Goal: Navigation & Orientation: Find specific page/section

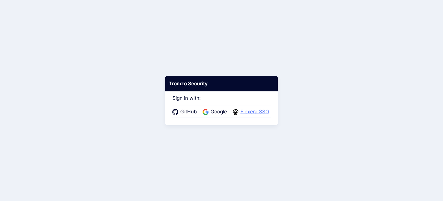
click at [253, 114] on span "Flexera SSO" at bounding box center [255, 112] width 32 height 8
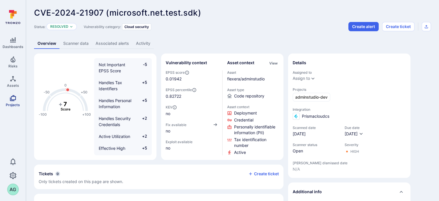
click at [11, 99] on icon "Projects" at bounding box center [13, 97] width 7 height 7
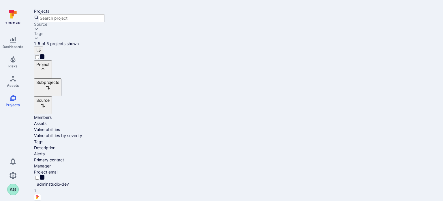
click at [34, 186] on icon "Cell for Project" at bounding box center [34, 186] width 0 height 0
click at [69, 181] on link "adminstudio-dev" at bounding box center [53, 183] width 32 height 5
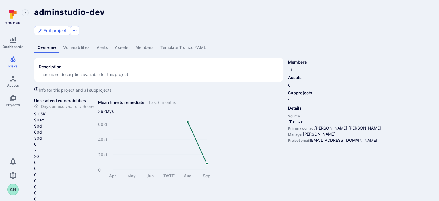
click at [11, 18] on icon at bounding box center [11, 15] width 3 height 5
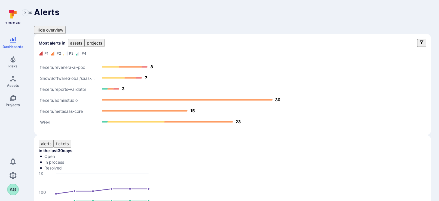
click at [15, 14] on icon at bounding box center [13, 17] width 26 height 20
click at [11, 98] on icon "Projects" at bounding box center [13, 98] width 6 height 6
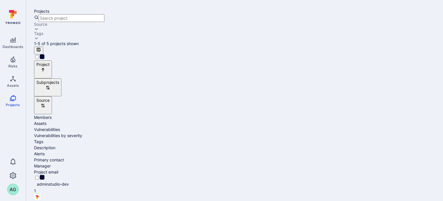
click at [38, 187] on icon "Cell for Project" at bounding box center [36, 188] width 3 height 2
click at [68, 181] on link "adminstudio-dev" at bounding box center [53, 183] width 32 height 5
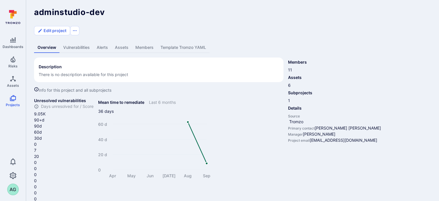
click at [77, 42] on link "Vulnerabilities" at bounding box center [76, 47] width 33 height 11
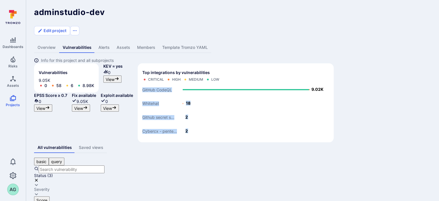
drag, startPoint x: 409, startPoint y: 78, endPoint x: 422, endPoint y: 77, distance: 13.9
click at [329, 82] on icon "Cybercx - pente... Github secret s... Whitehat GitHub CodeQL 2 2 18 9.02K" at bounding box center [235, 109] width 187 height 54
click at [329, 104] on rect "Top integrations by vulnerabilities bar" at bounding box center [235, 109] width 187 height 54
drag, startPoint x: 260, startPoint y: 93, endPoint x: 311, endPoint y: 93, distance: 51.1
click at [311, 94] on div "Top integrations by vulnerabilities Critical High Medium Low Cybercx - pente...…" at bounding box center [236, 102] width 196 height 79
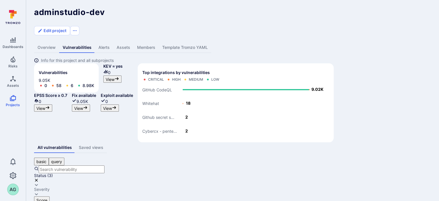
click at [315, 126] on rect "Top integrations by vulnerabilities bar" at bounding box center [235, 109] width 187 height 54
click at [100, 42] on link "Alerts" at bounding box center [104, 47] width 18 height 11
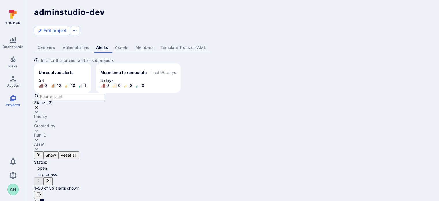
click at [49, 42] on link "Overview" at bounding box center [46, 47] width 25 height 11
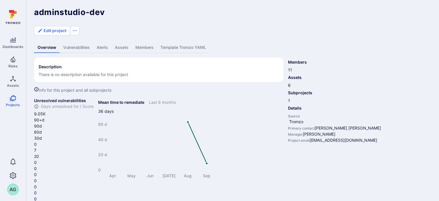
click at [71, 42] on link "Vulnerabilities" at bounding box center [76, 47] width 33 height 11
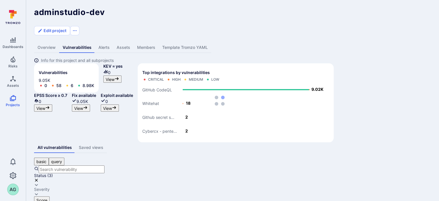
click at [143, 42] on link "Members" at bounding box center [146, 47] width 25 height 11
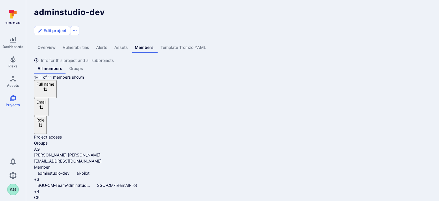
click at [86, 63] on link "Groups" at bounding box center [76, 68] width 21 height 11
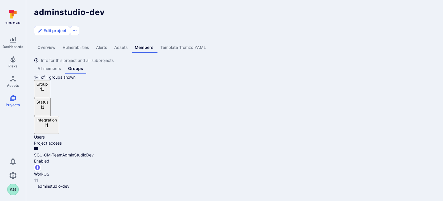
click at [40, 42] on link "Overview" at bounding box center [46, 47] width 25 height 11
